Goal: Communication & Community: Ask a question

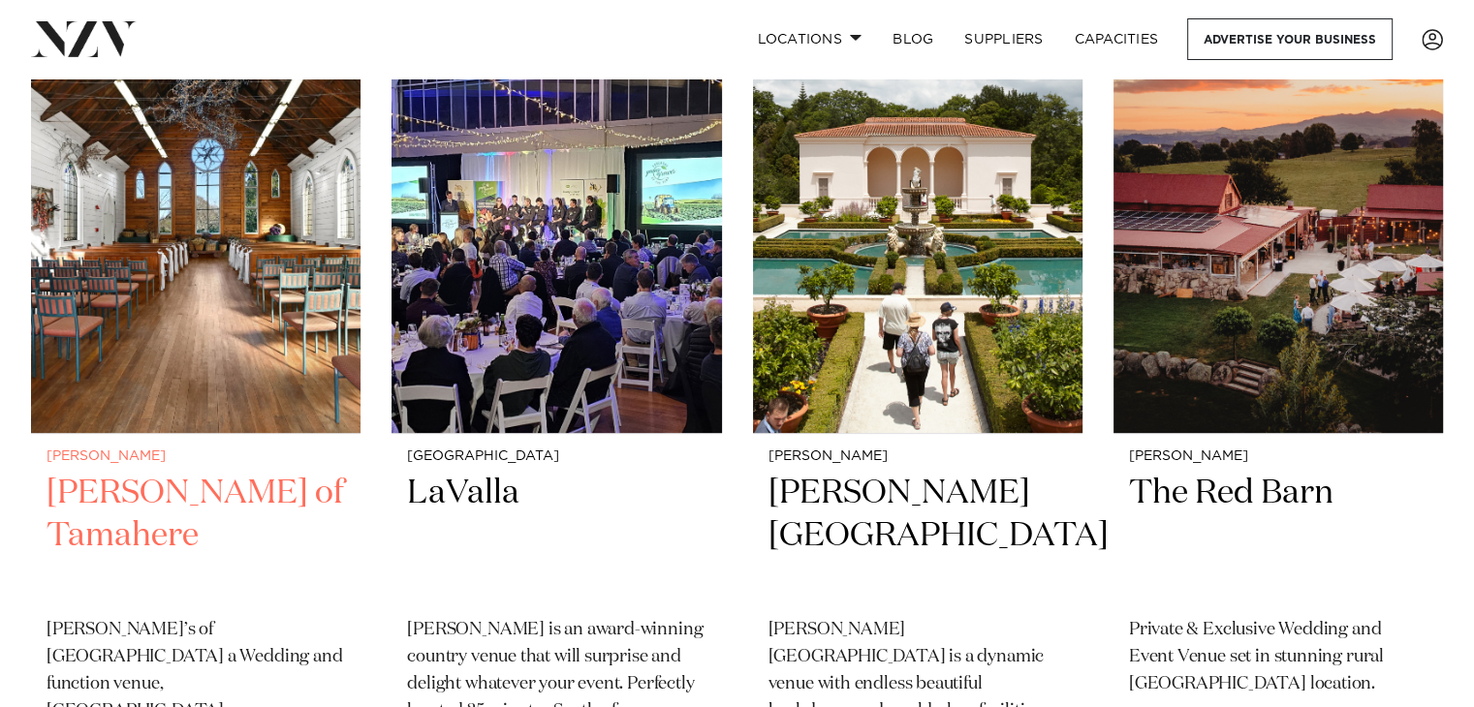
scroll to position [581, 0]
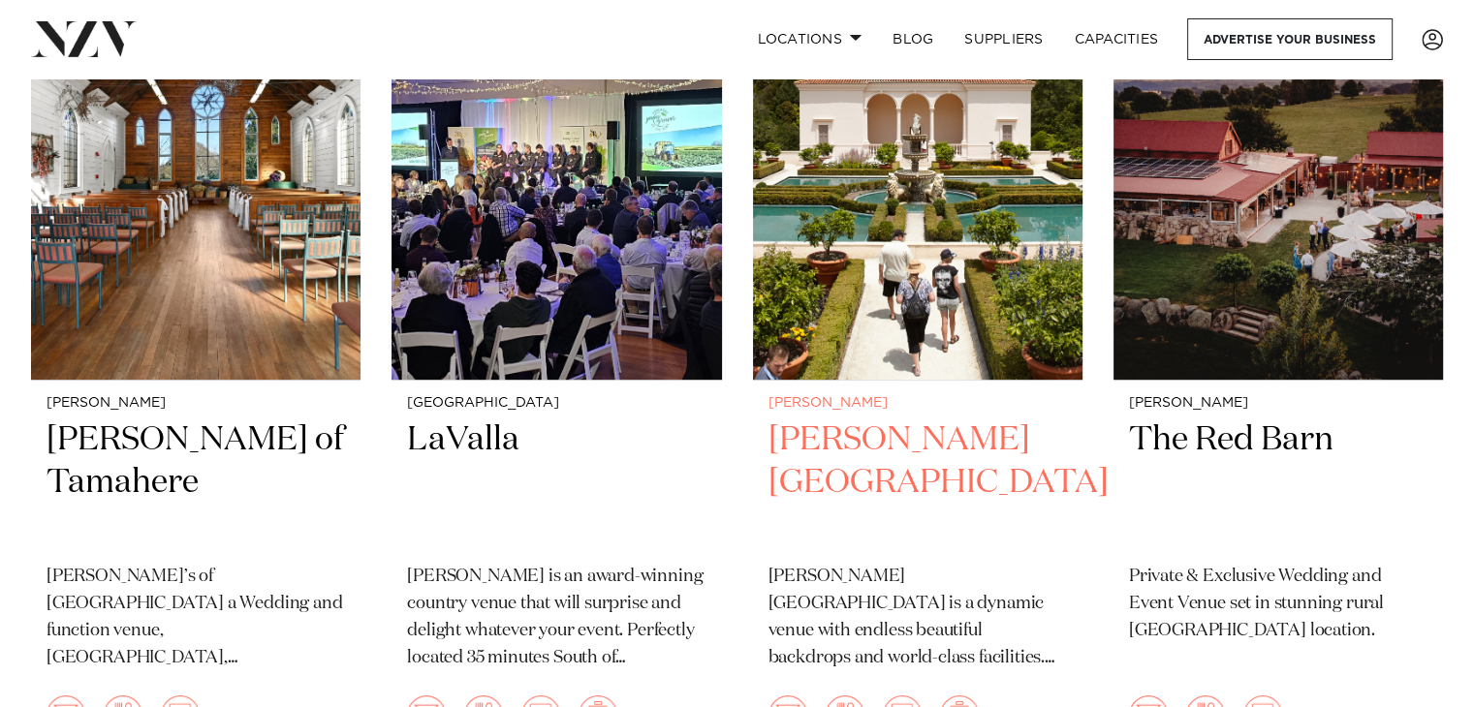
click at [879, 449] on h2 "[PERSON_NAME][GEOGRAPHIC_DATA]" at bounding box center [917, 484] width 298 height 131
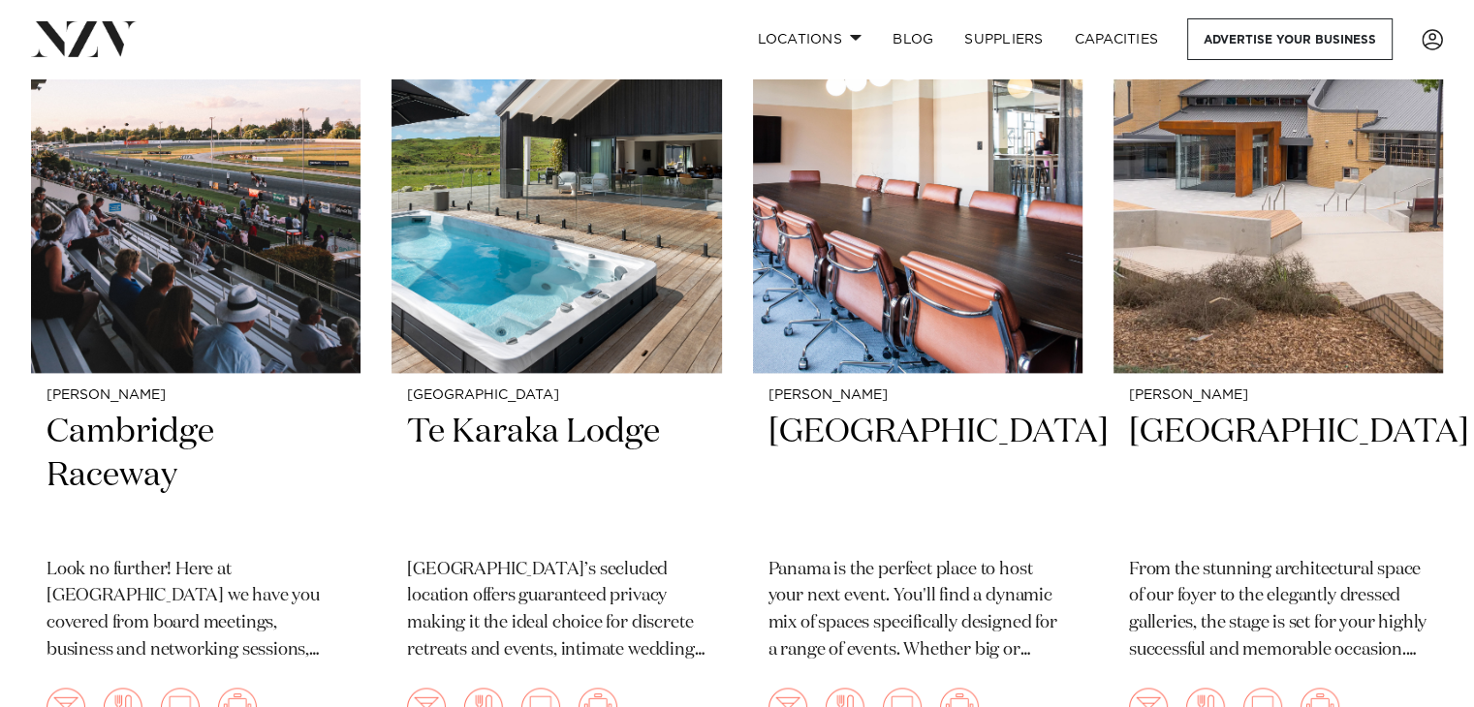
scroll to position [2326, 0]
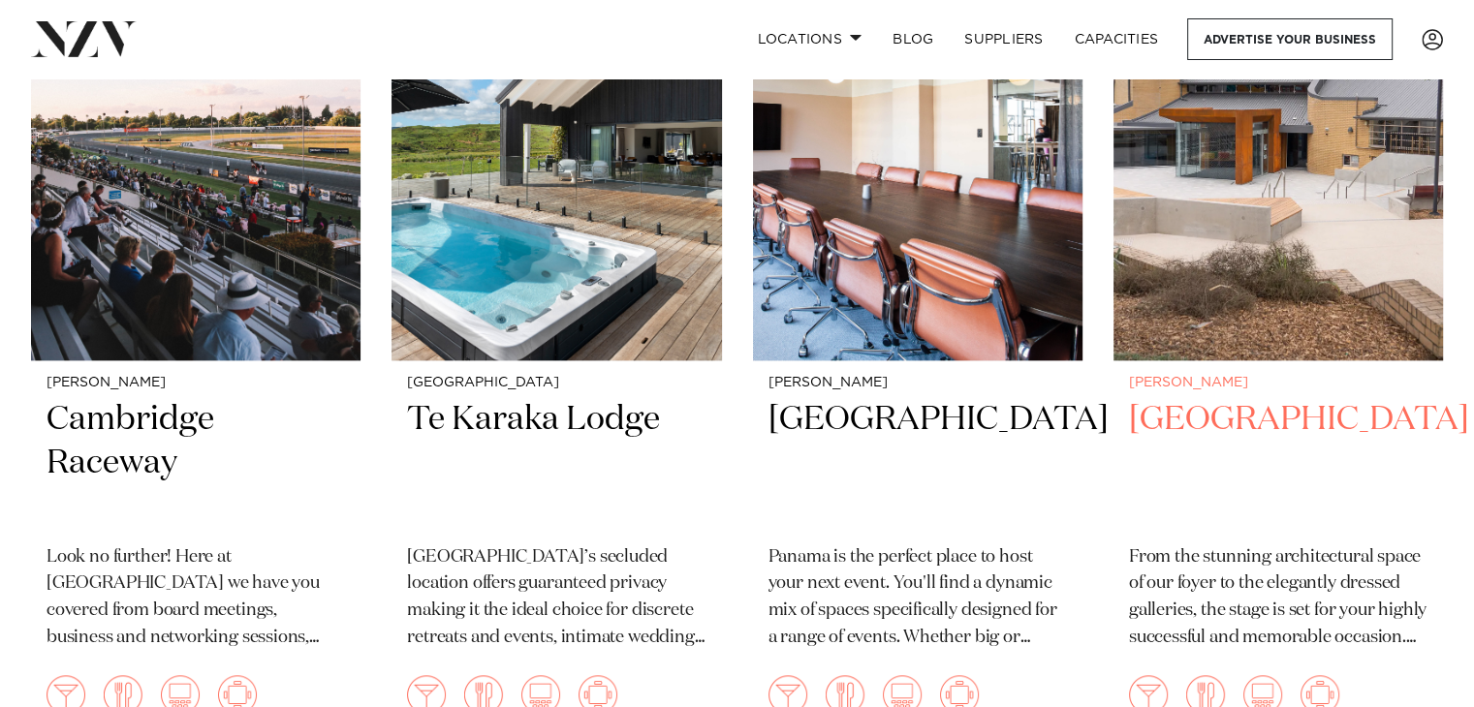
click at [1309, 419] on h2 "[GEOGRAPHIC_DATA]" at bounding box center [1278, 463] width 298 height 131
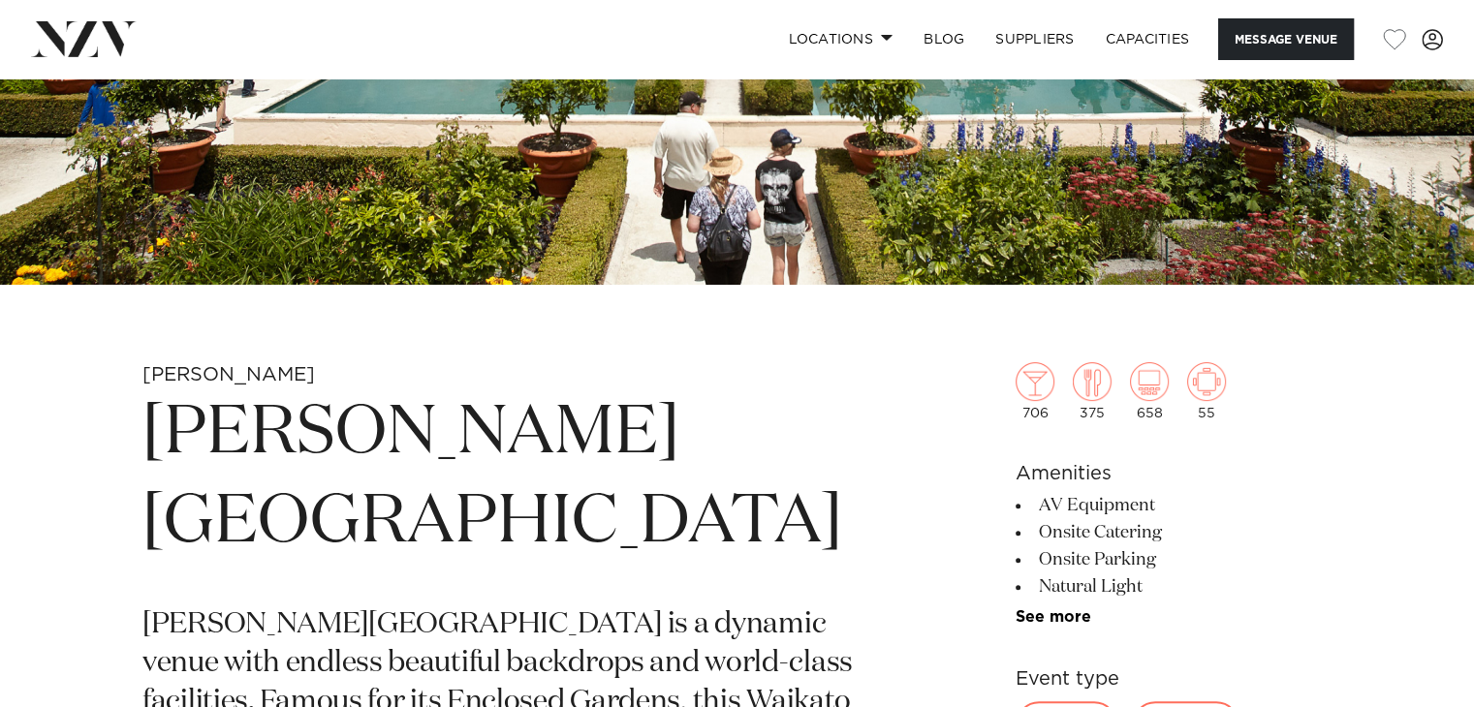
scroll to position [775, 0]
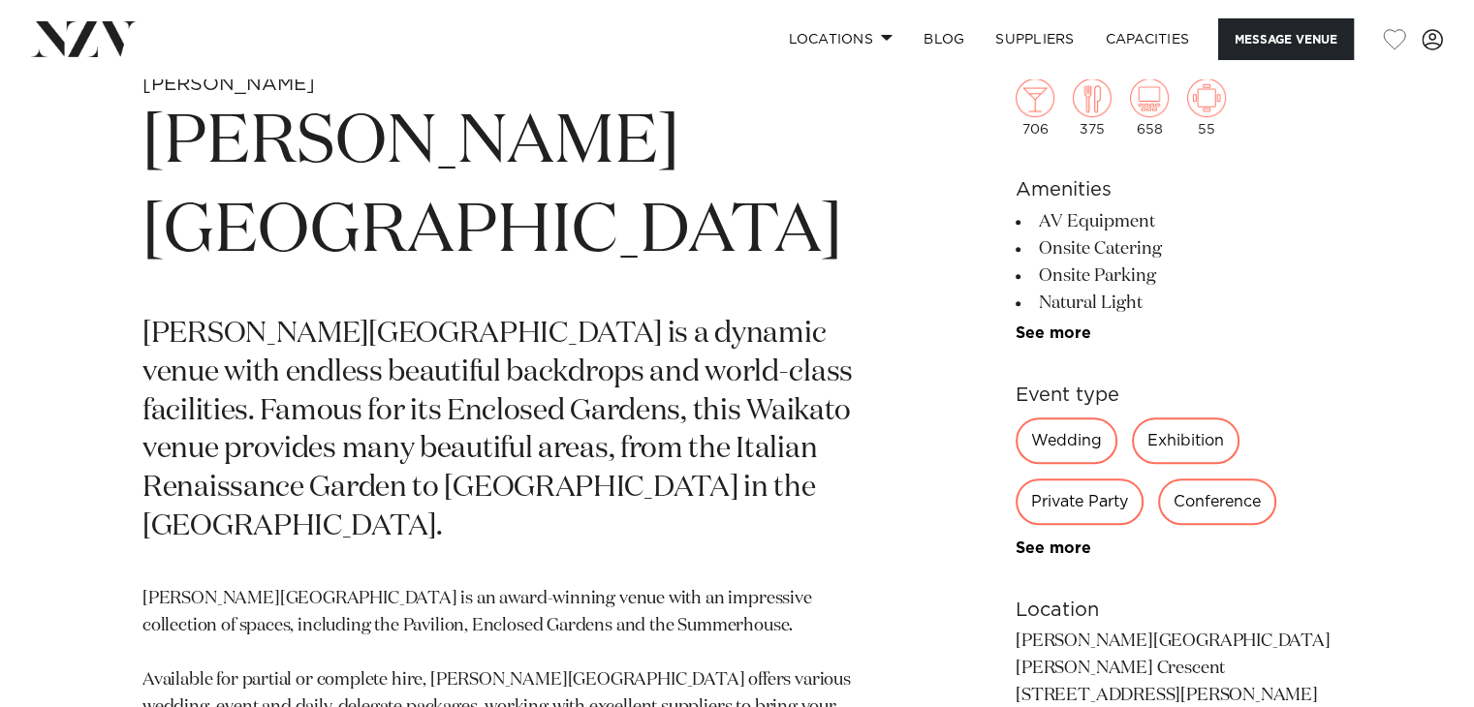
click at [1084, 501] on div "Private Party" at bounding box center [1080, 502] width 128 height 47
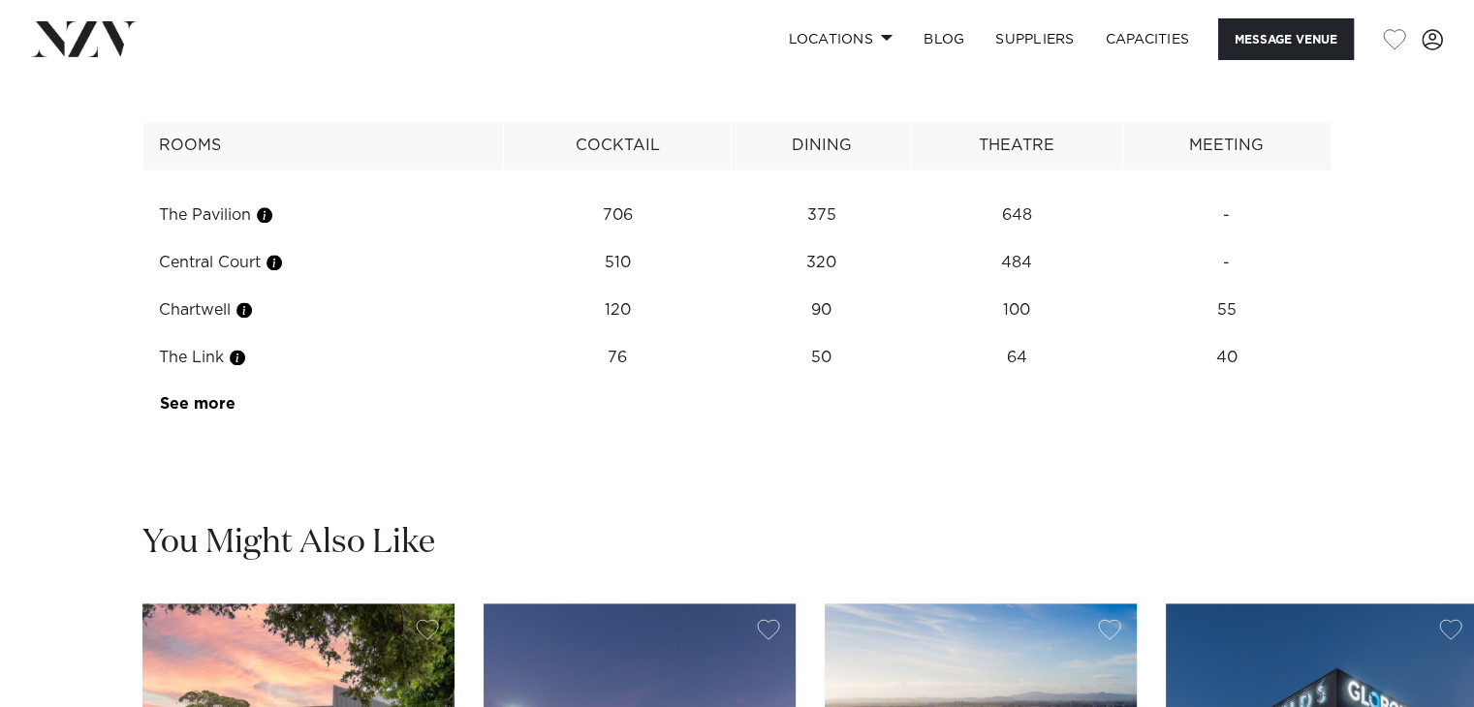
scroll to position [2617, 0]
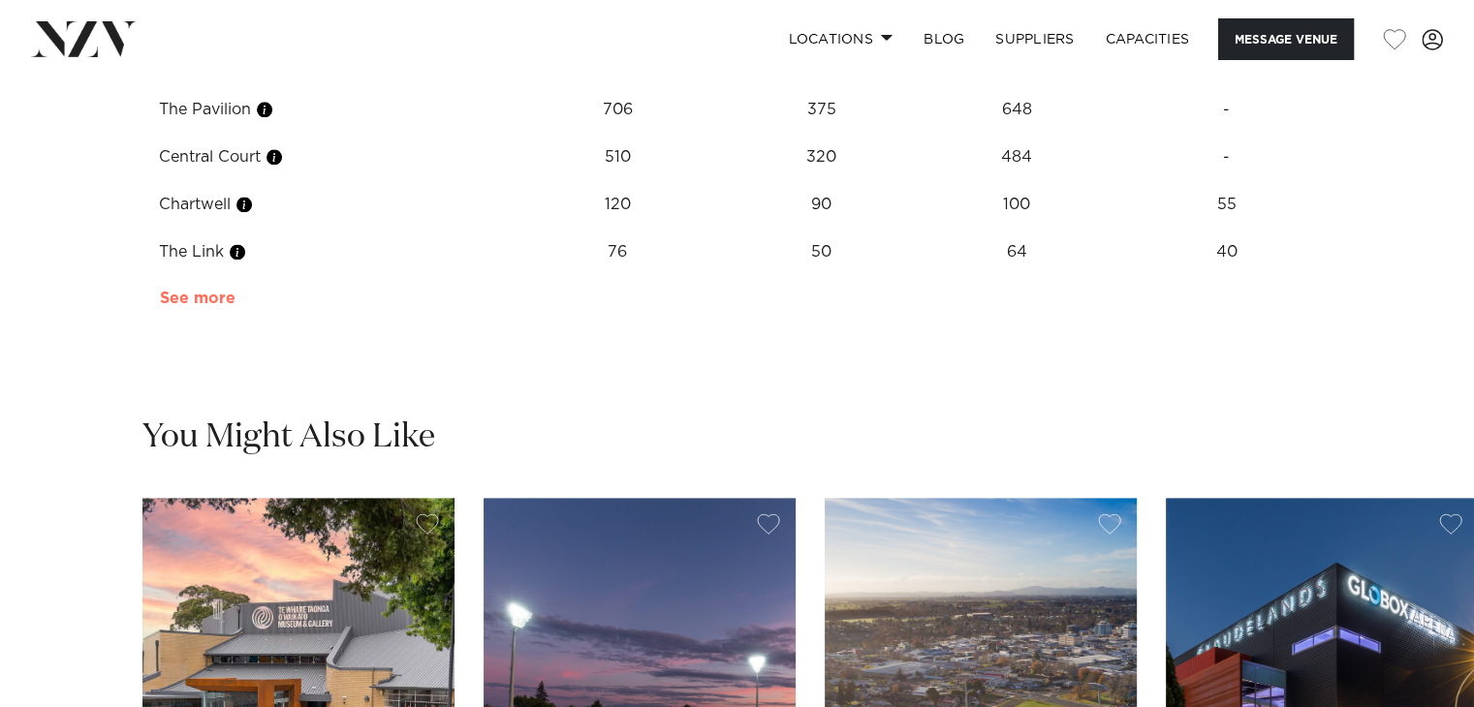
click at [196, 301] on link "See more" at bounding box center [235, 299] width 151 height 16
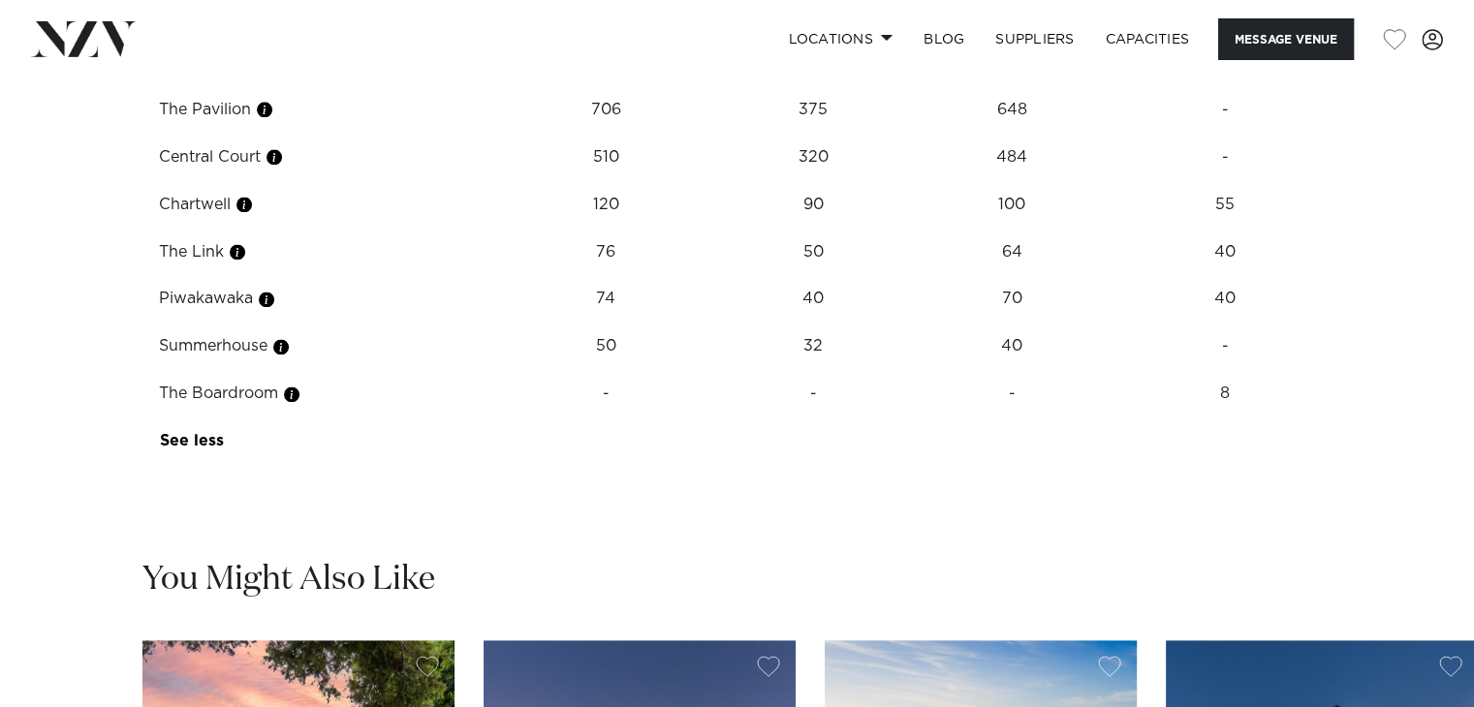
click at [212, 399] on td "The Boardroom" at bounding box center [316, 393] width 347 height 47
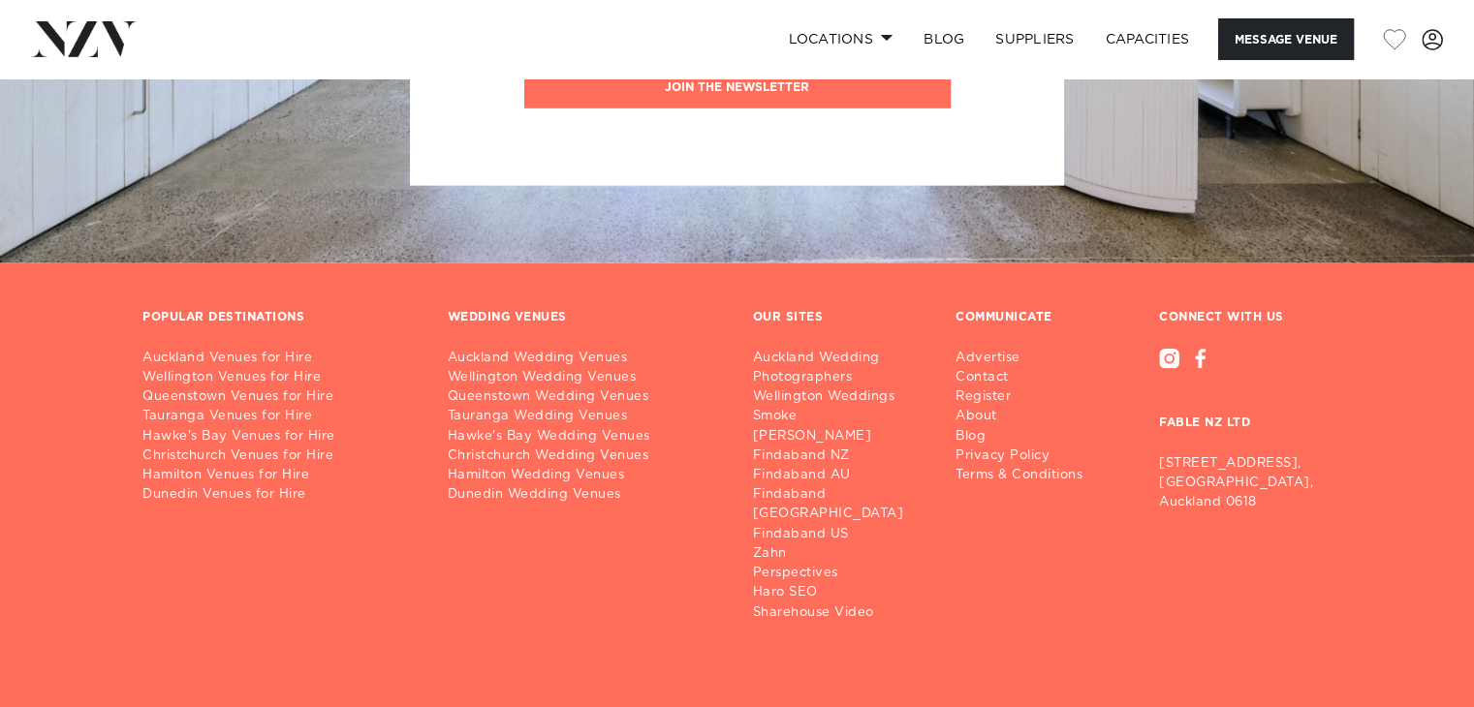
scroll to position [4611, 0]
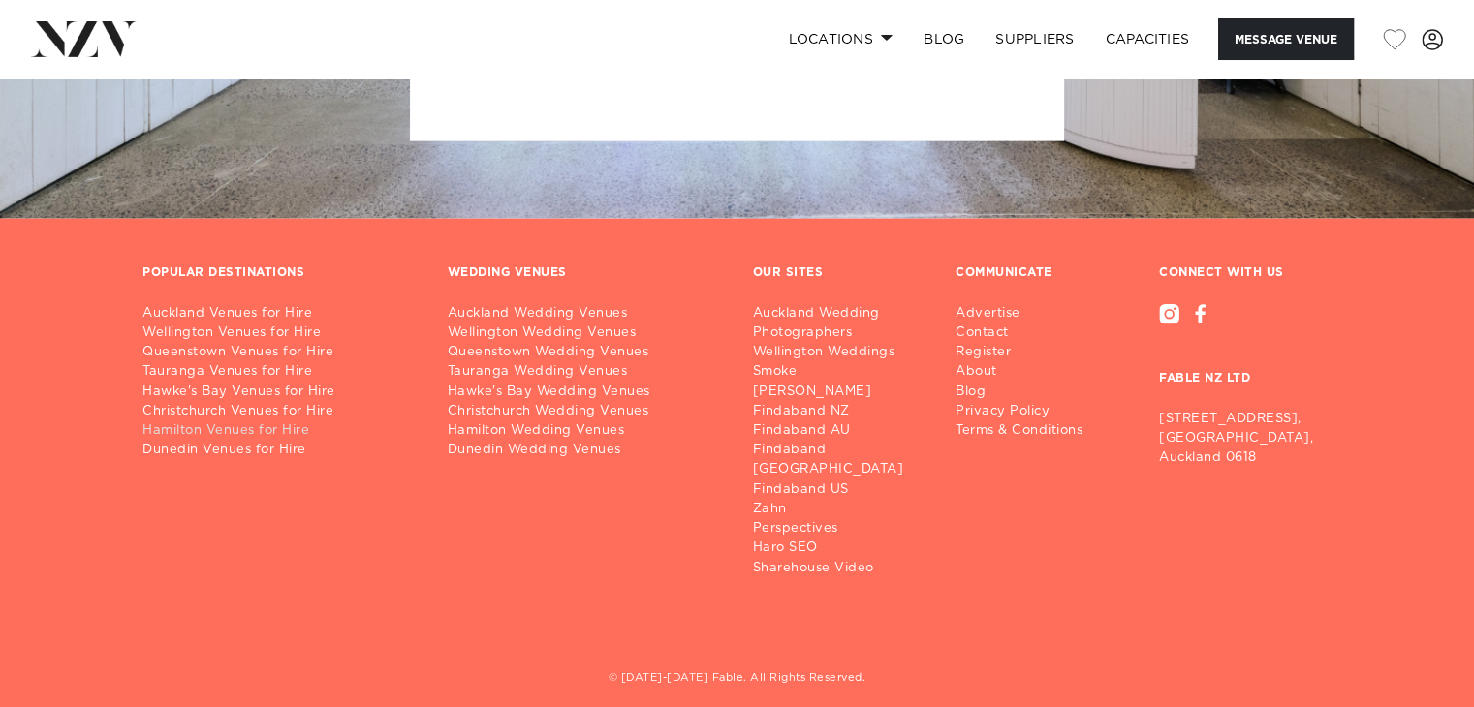
click at [216, 436] on link "Hamilton Venues for Hire" at bounding box center [279, 431] width 274 height 19
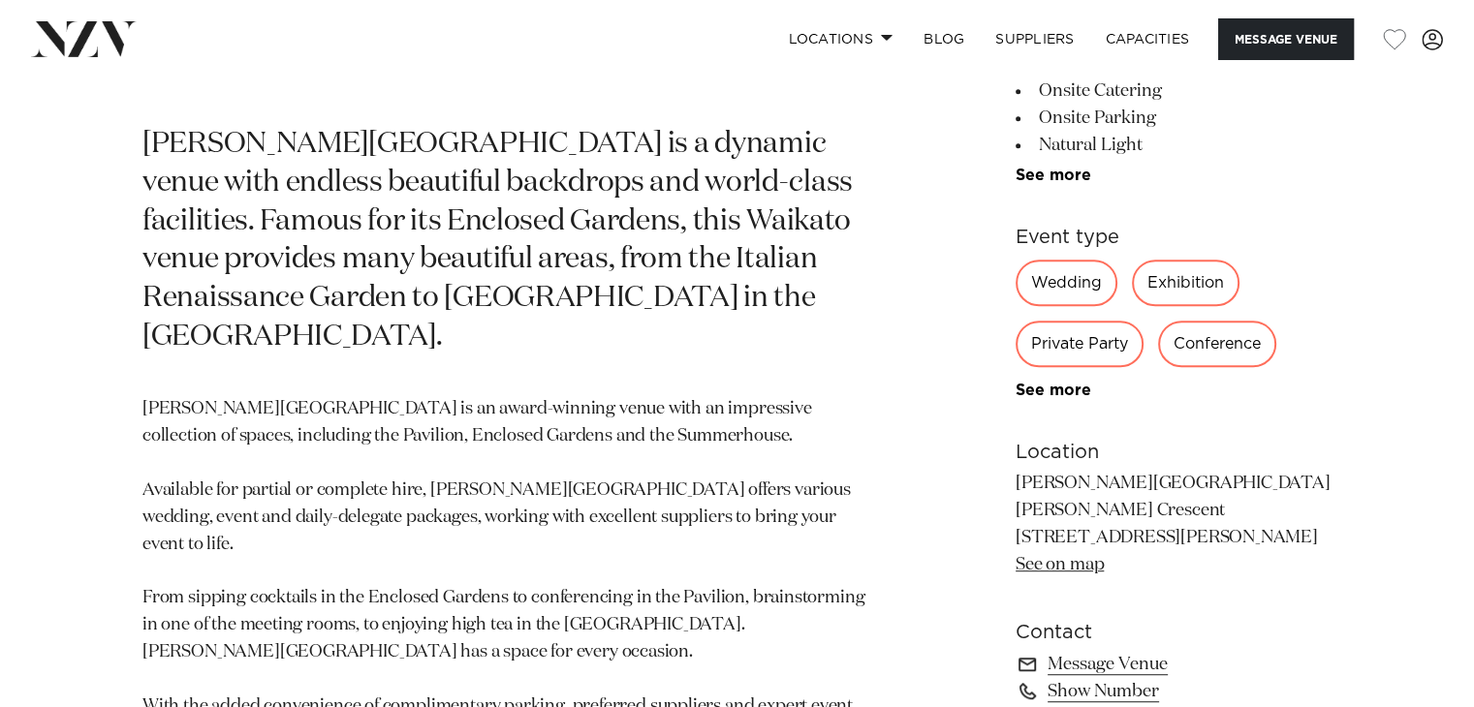
scroll to position [969, 0]
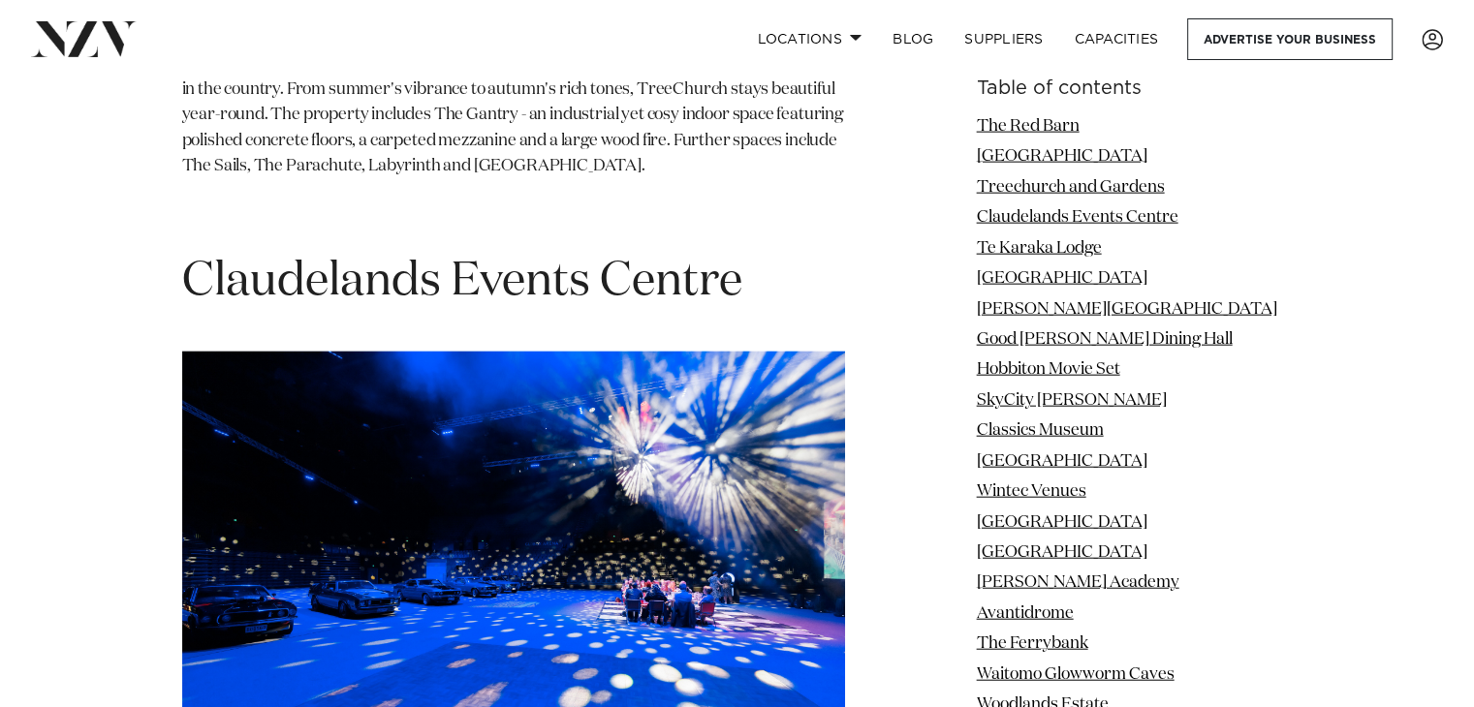
scroll to position [4845, 0]
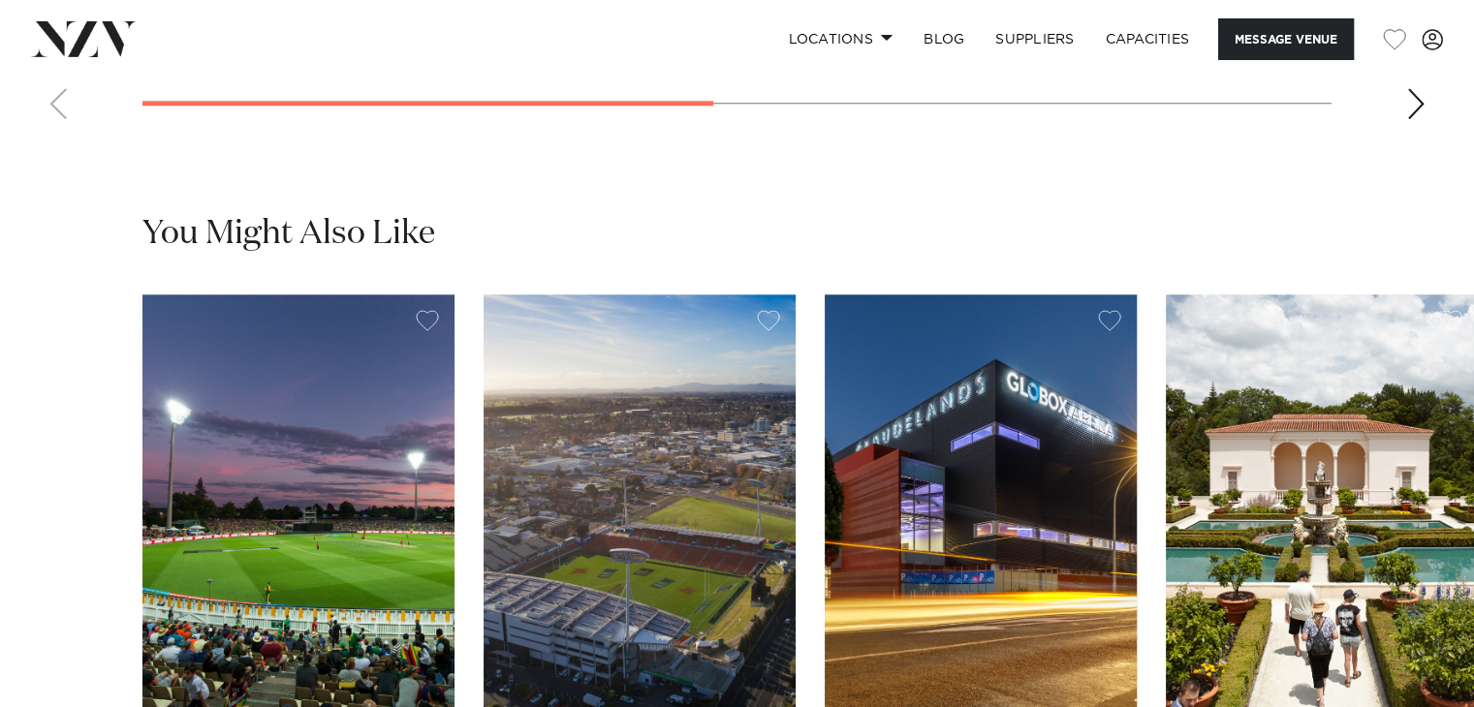
scroll to position [2132, 0]
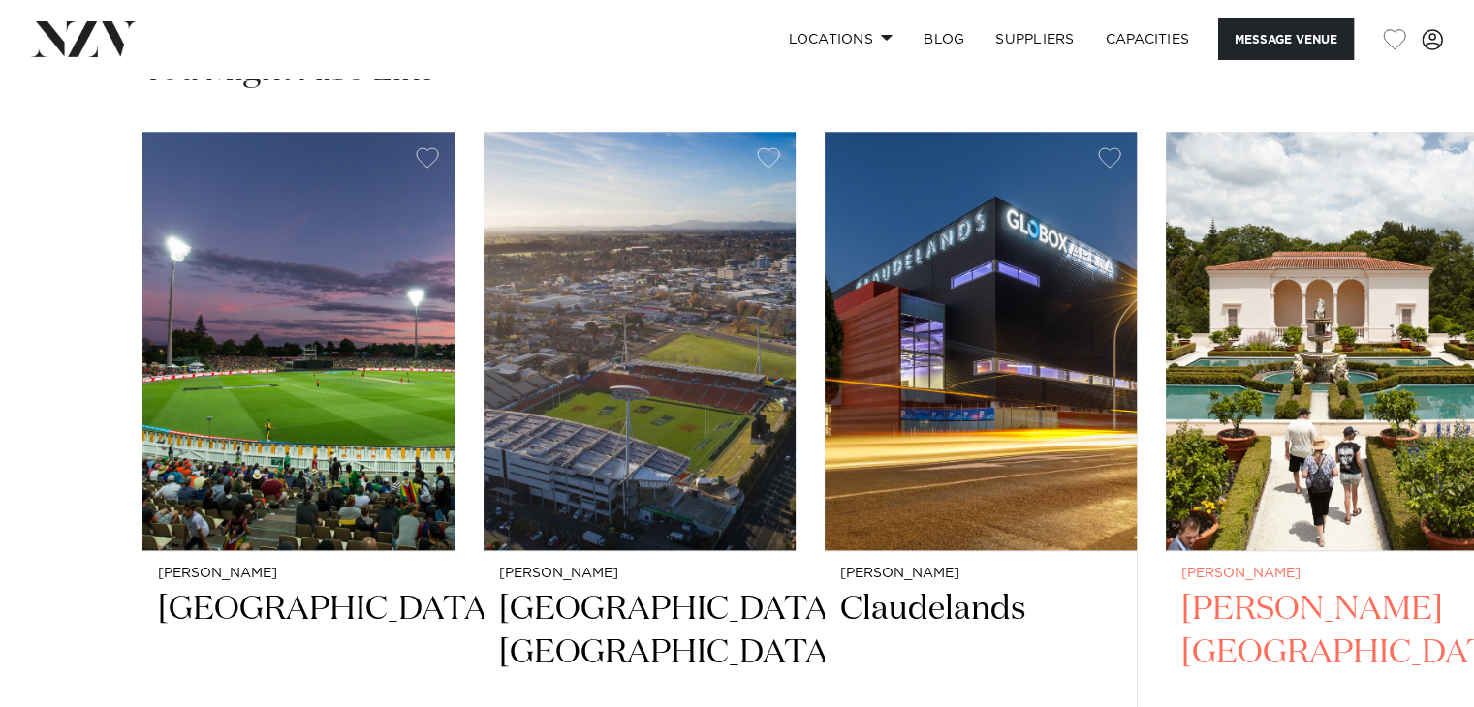
click at [1295, 390] on img "4 / 4" at bounding box center [1322, 341] width 312 height 419
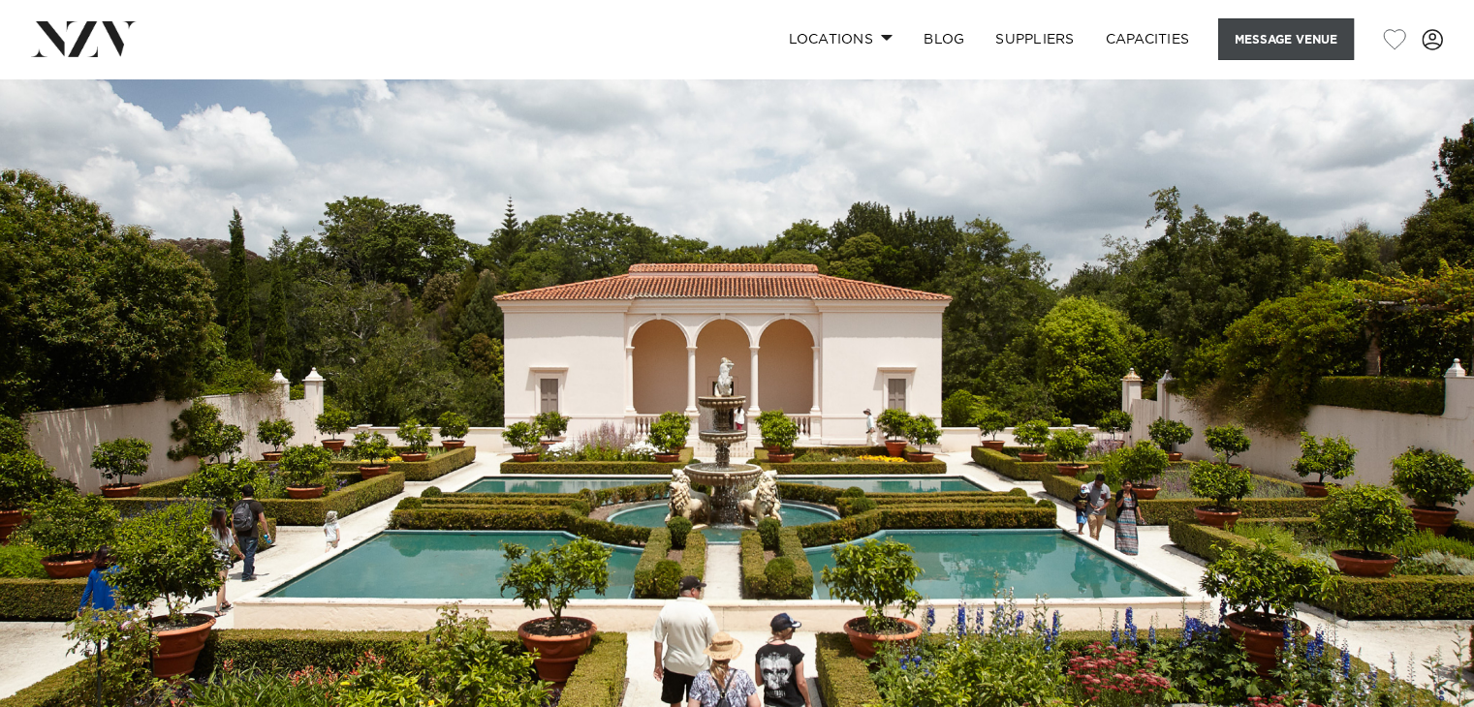
click at [1238, 41] on button "Message Venue" at bounding box center [1286, 39] width 136 height 42
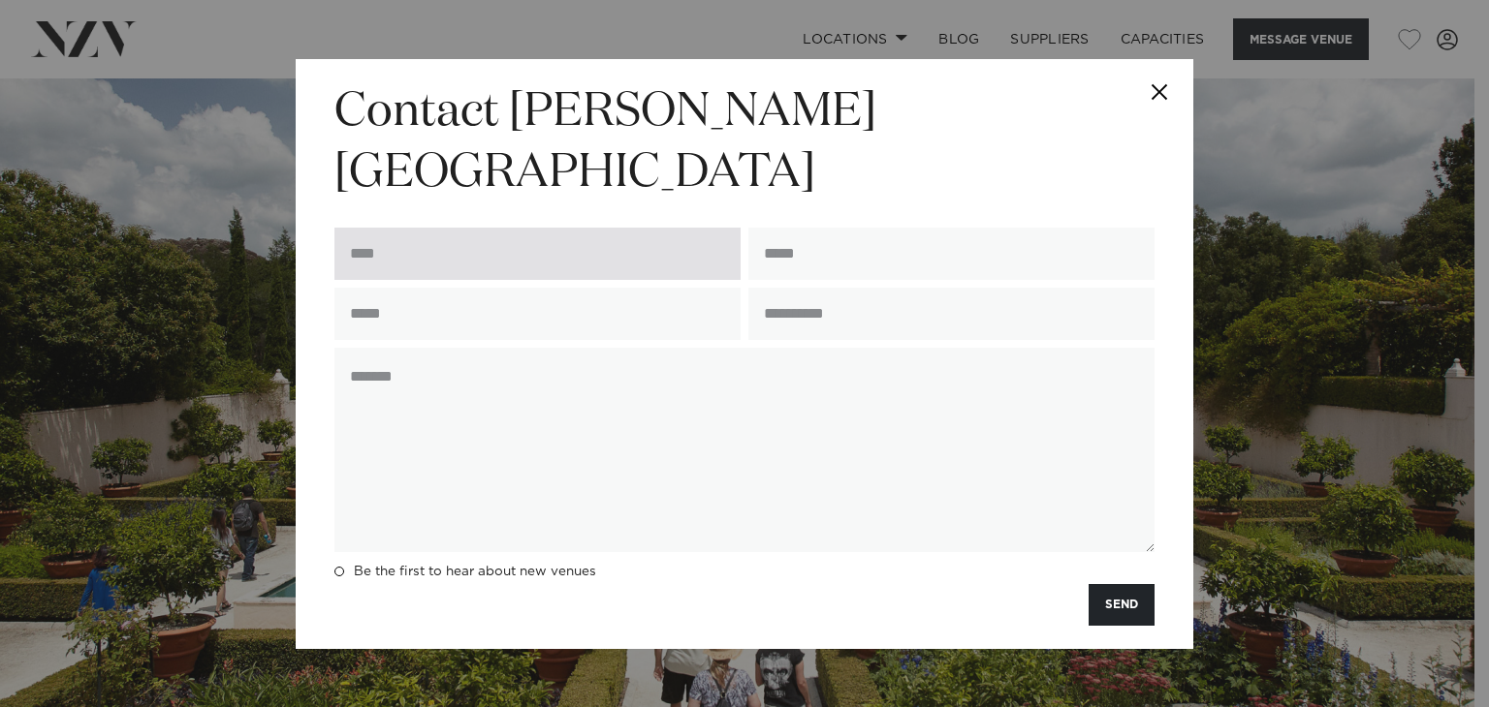
click at [453, 228] on input "text" at bounding box center [537, 254] width 406 height 52
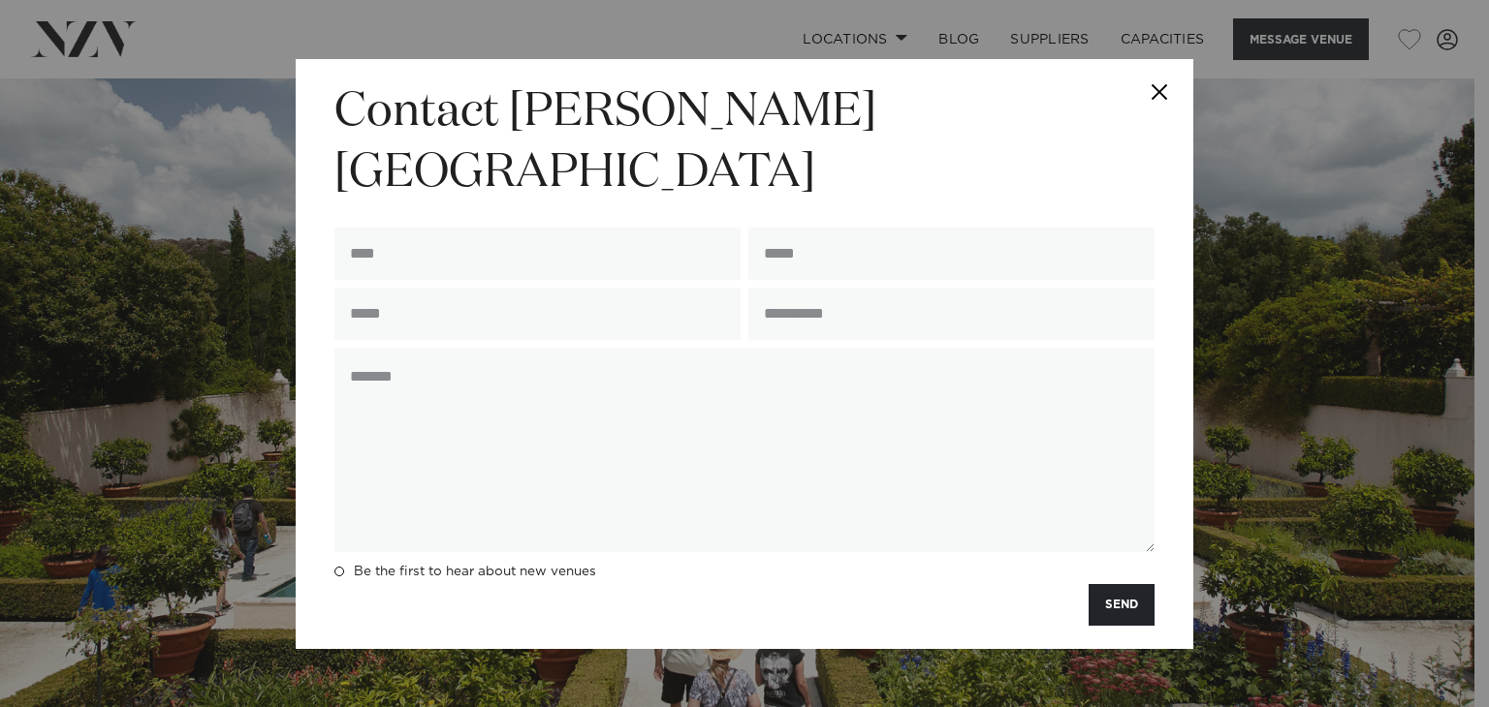
type input "**********"
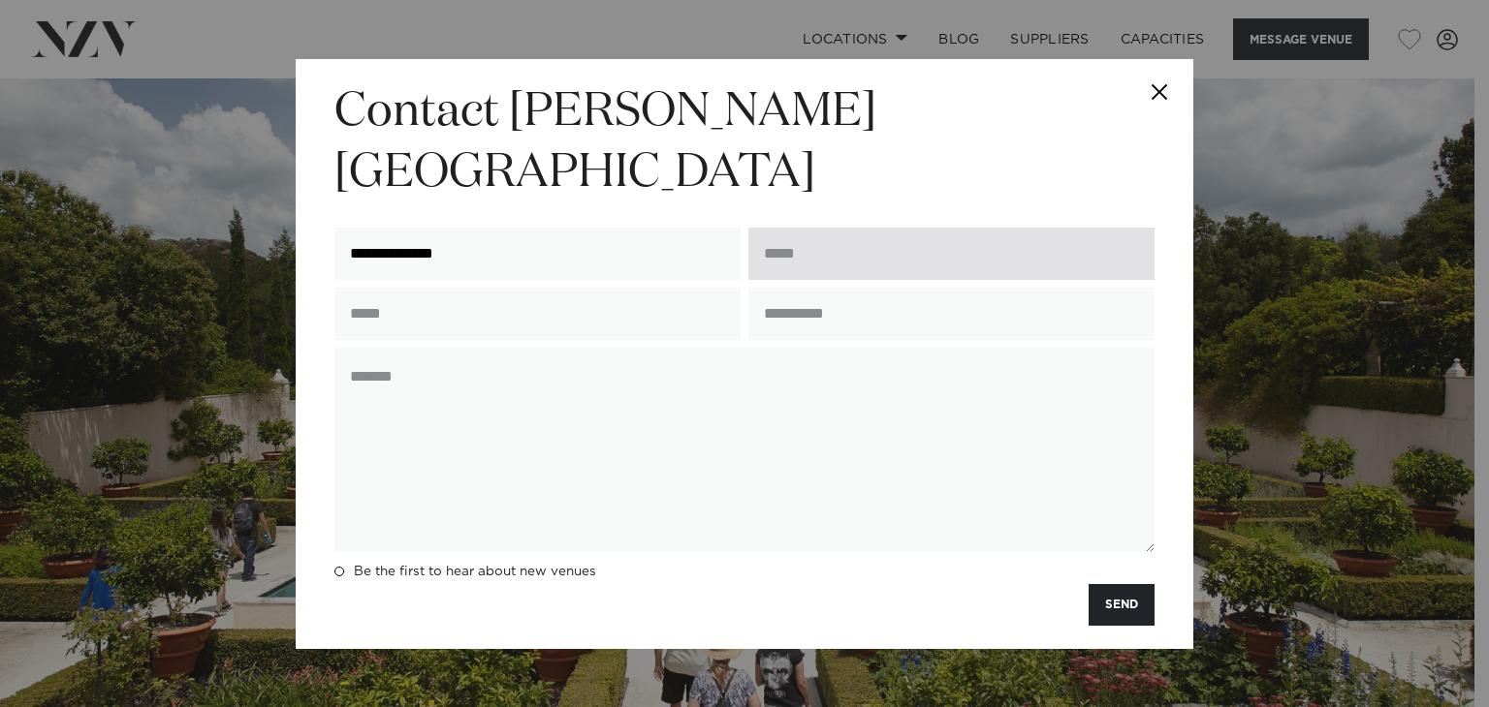
click at [819, 228] on input "email" at bounding box center [951, 254] width 406 height 52
type input "**********"
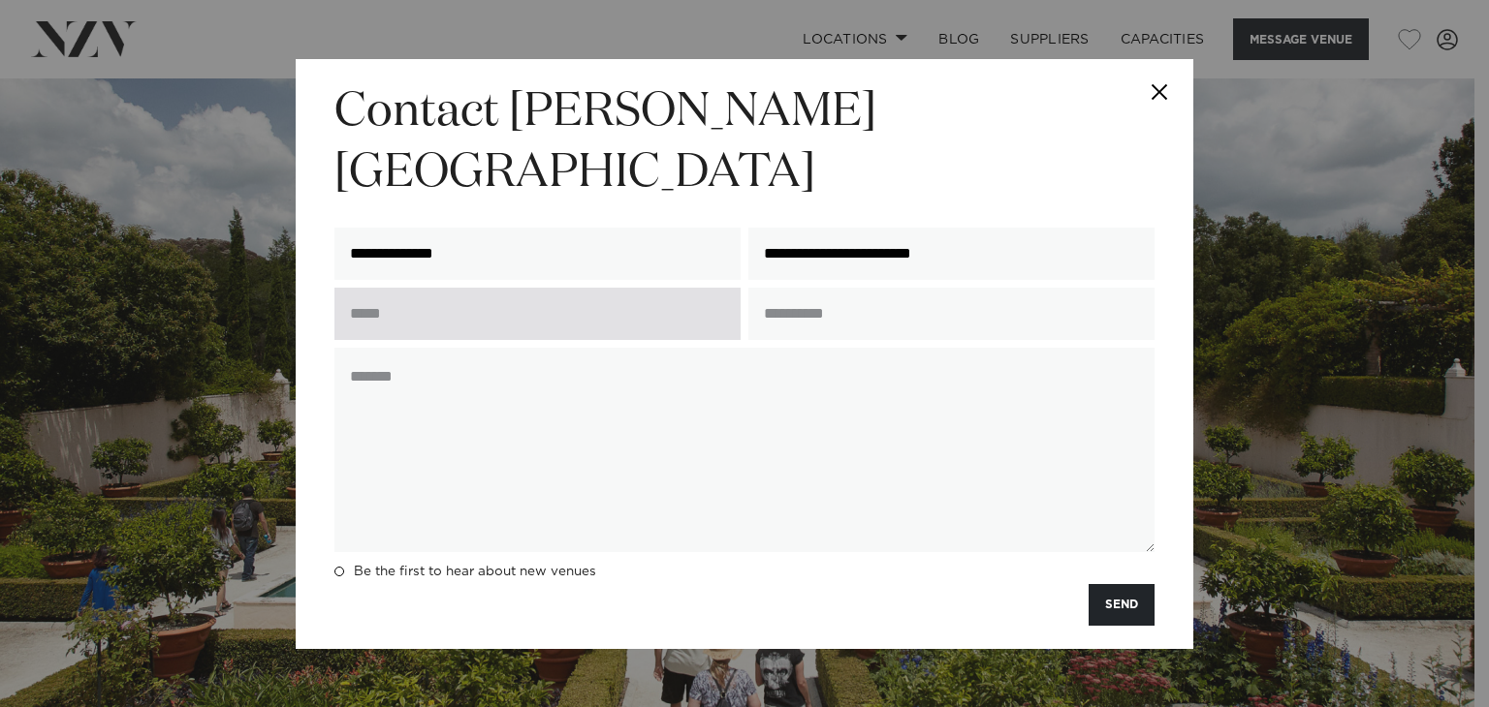
click at [456, 293] on input "text" at bounding box center [537, 314] width 406 height 52
type input "**********"
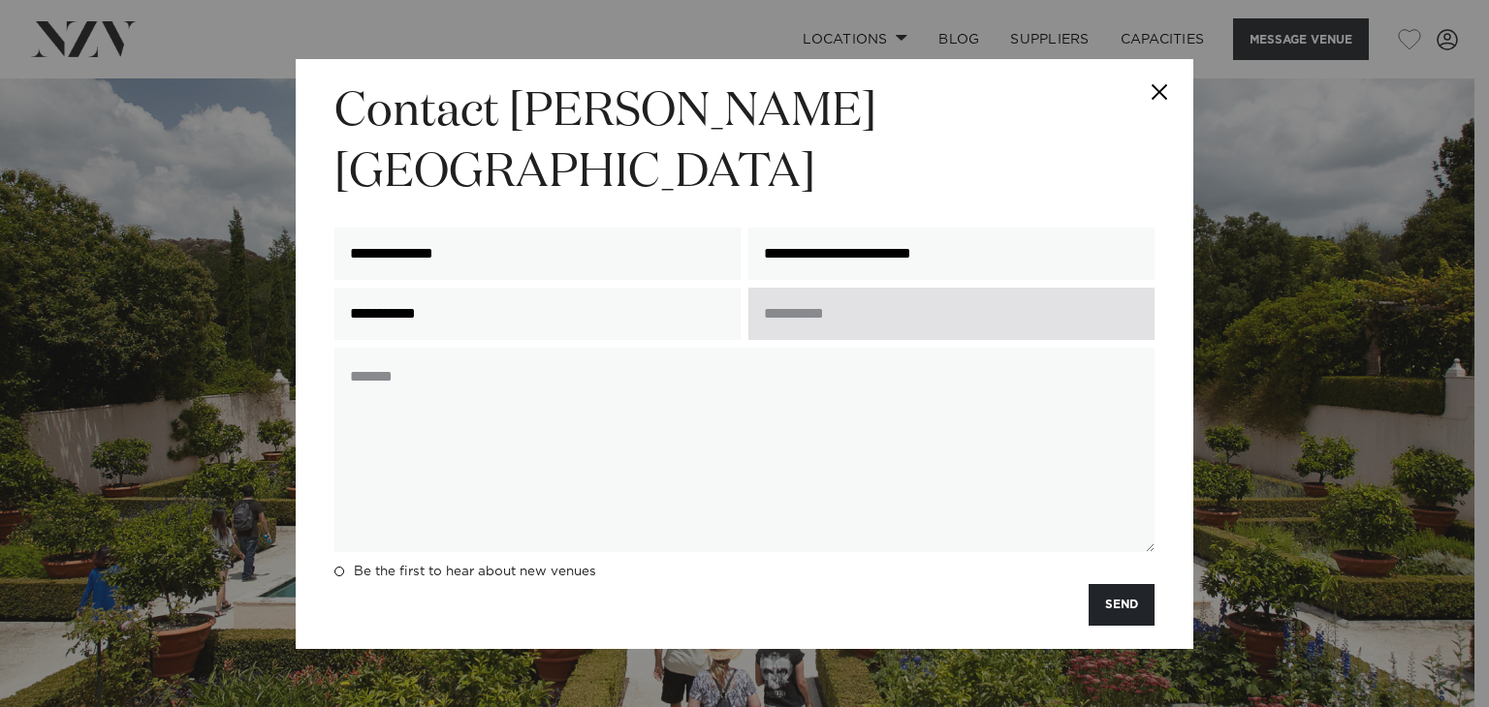
click at [807, 288] on input "text" at bounding box center [951, 314] width 406 height 52
click at [810, 288] on input "text" at bounding box center [951, 314] width 406 height 52
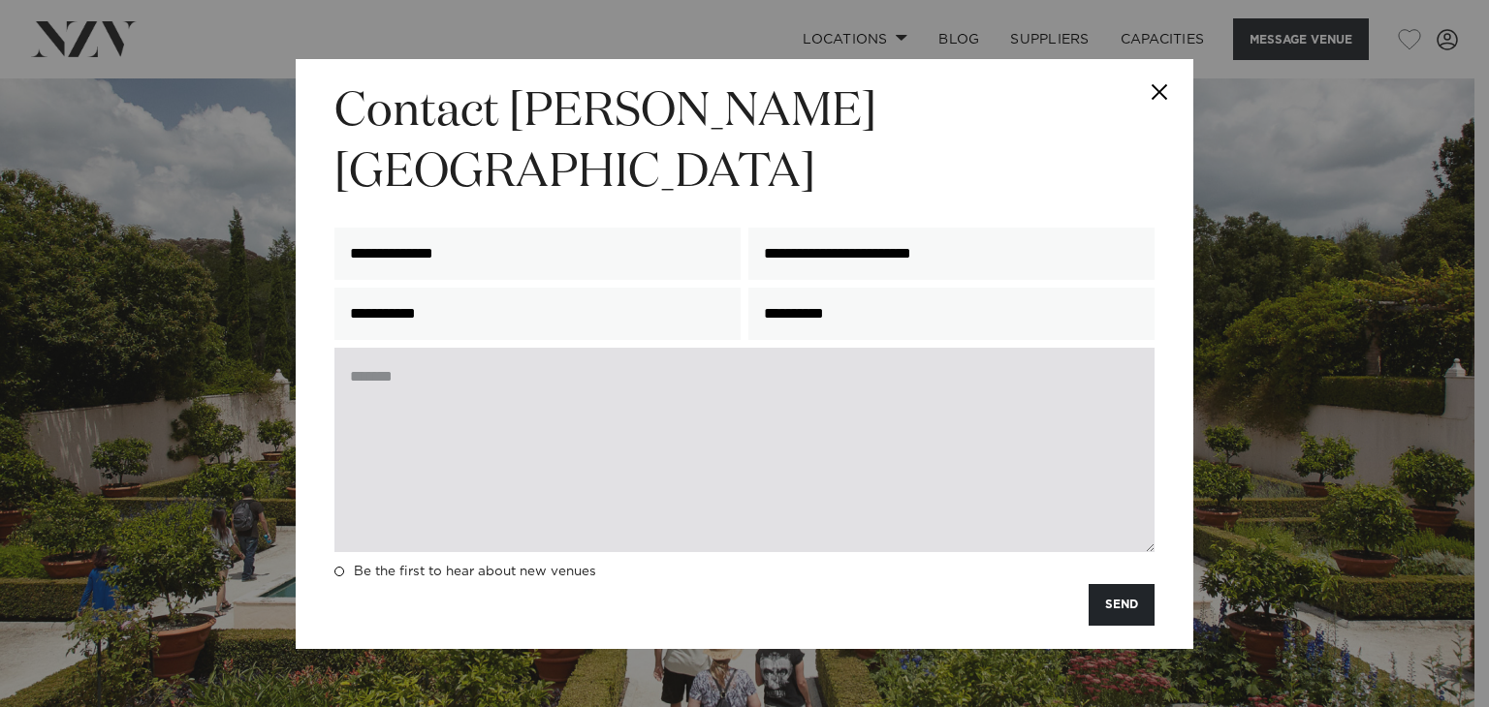
type input "**********"
click at [595, 418] on textarea at bounding box center [744, 450] width 820 height 204
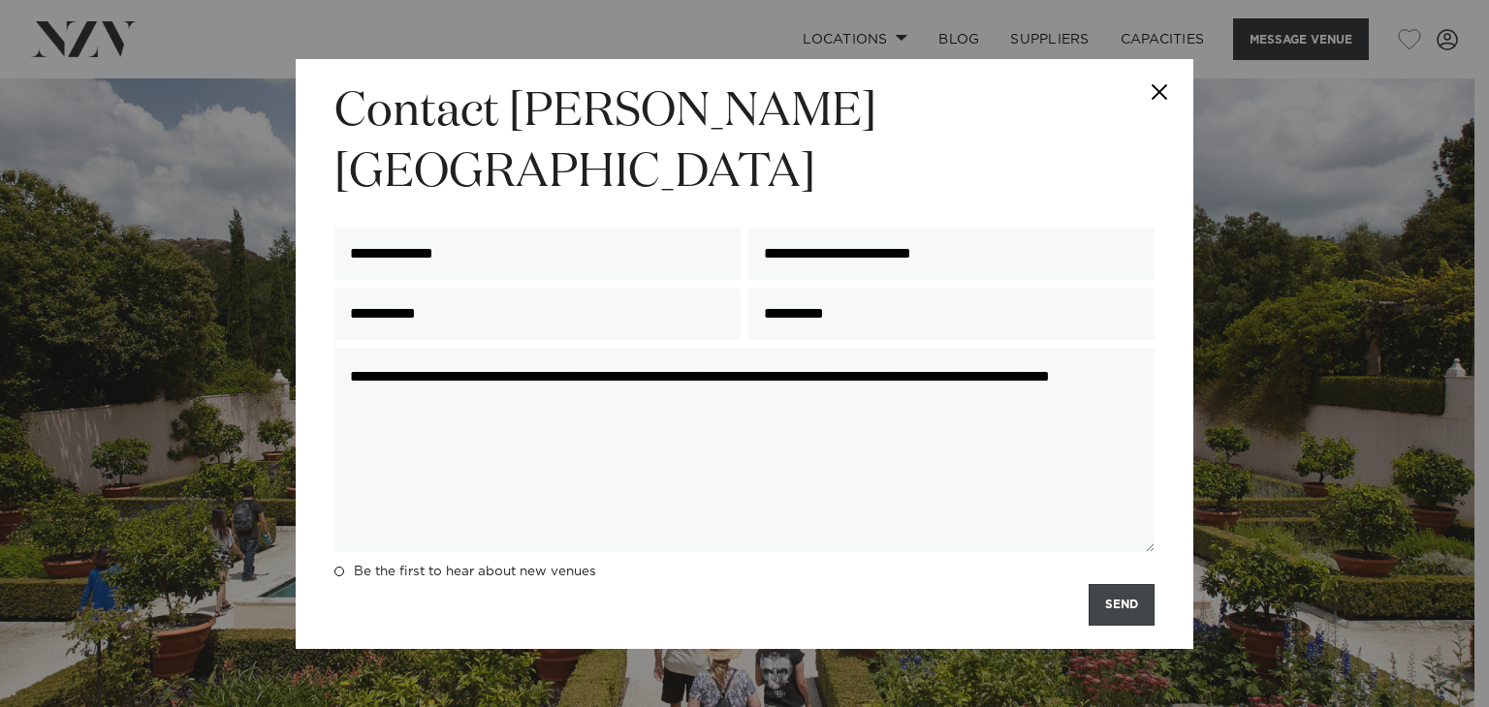
type textarea "**********"
click at [1103, 584] on button "SEND" at bounding box center [1121, 605] width 66 height 42
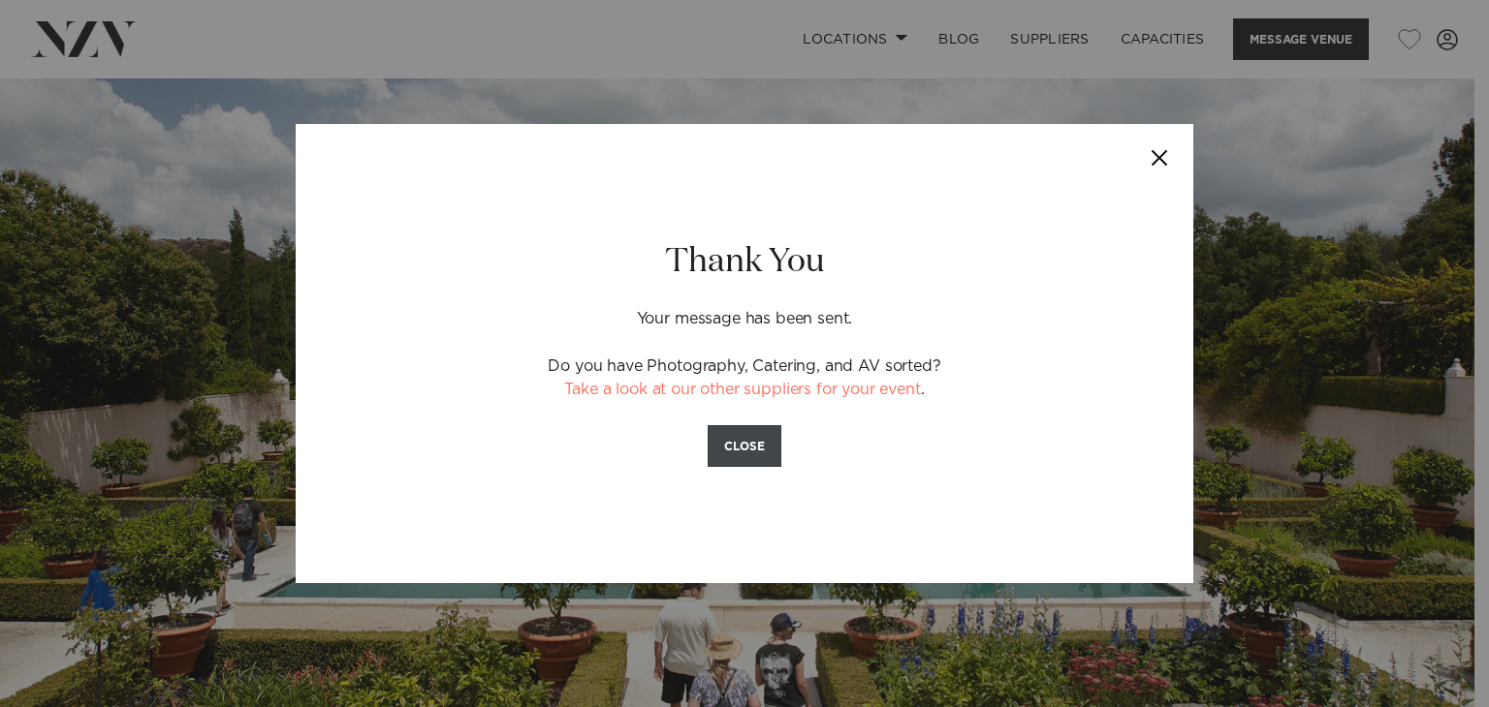
click at [736, 441] on button "CLOSE" at bounding box center [744, 446] width 74 height 42
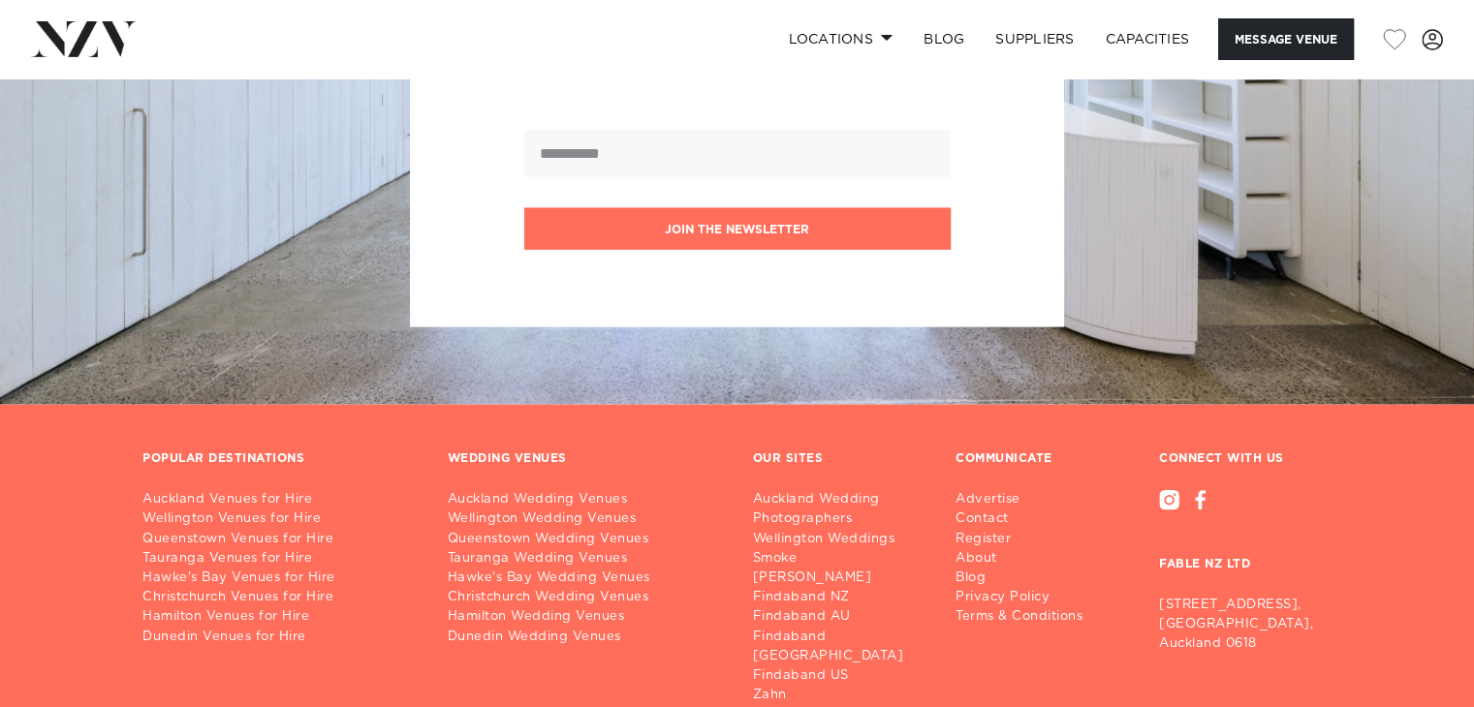
scroll to position [4082, 0]
